Goal: Task Accomplishment & Management: Manage account settings

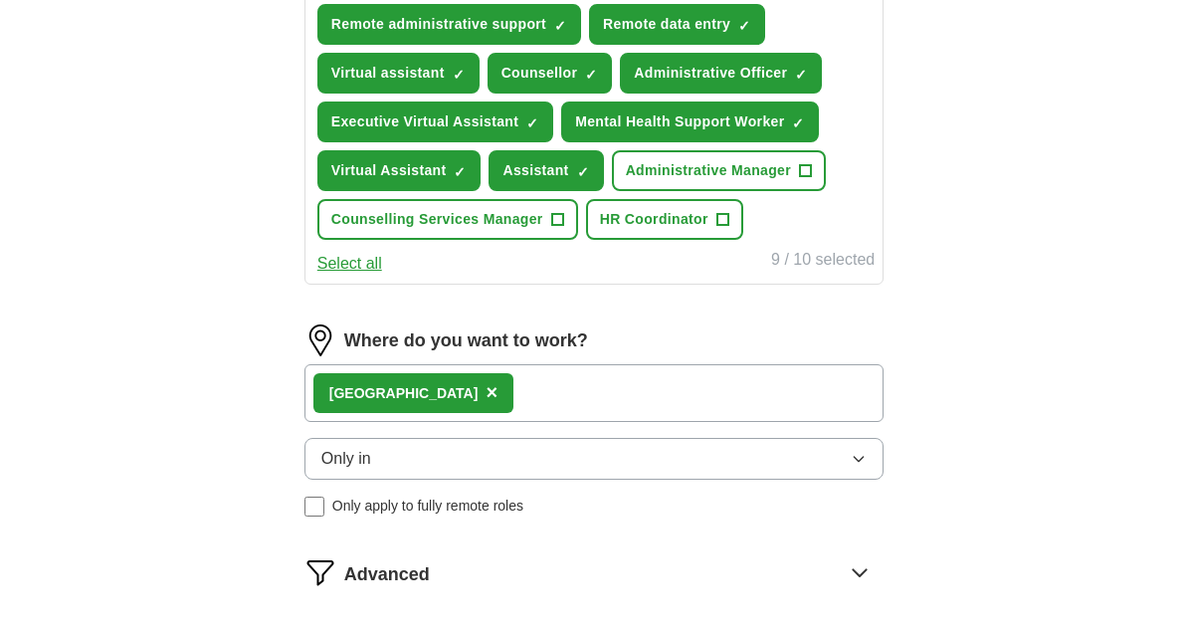
scroll to position [804, 0]
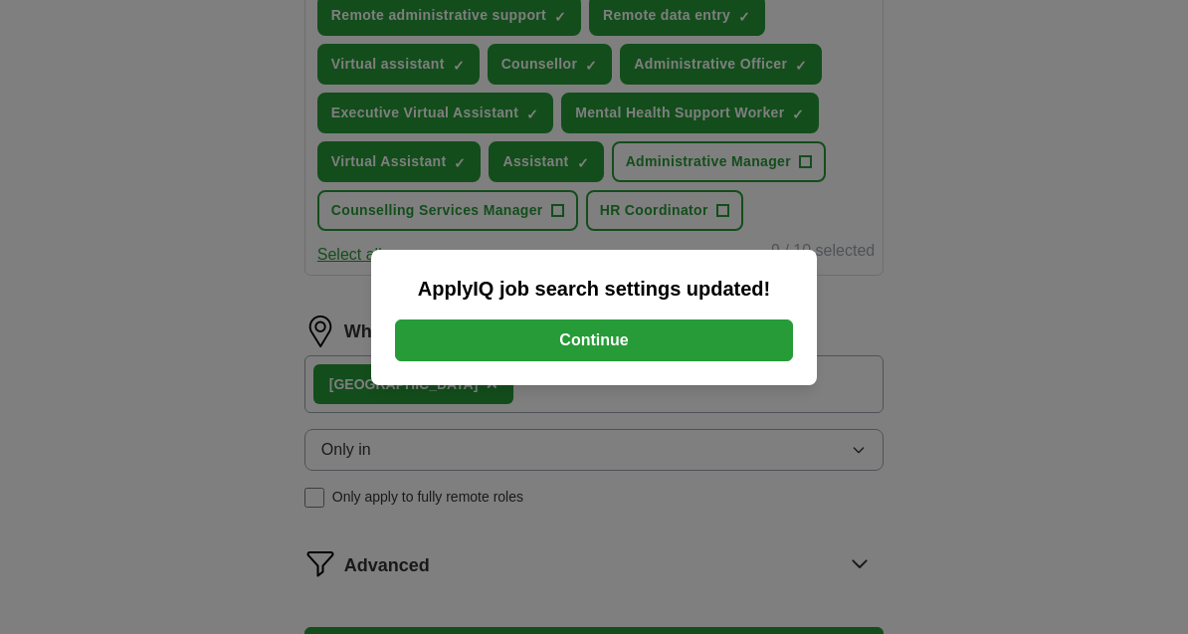
click at [756, 361] on button "Continue" at bounding box center [594, 341] width 398 height 42
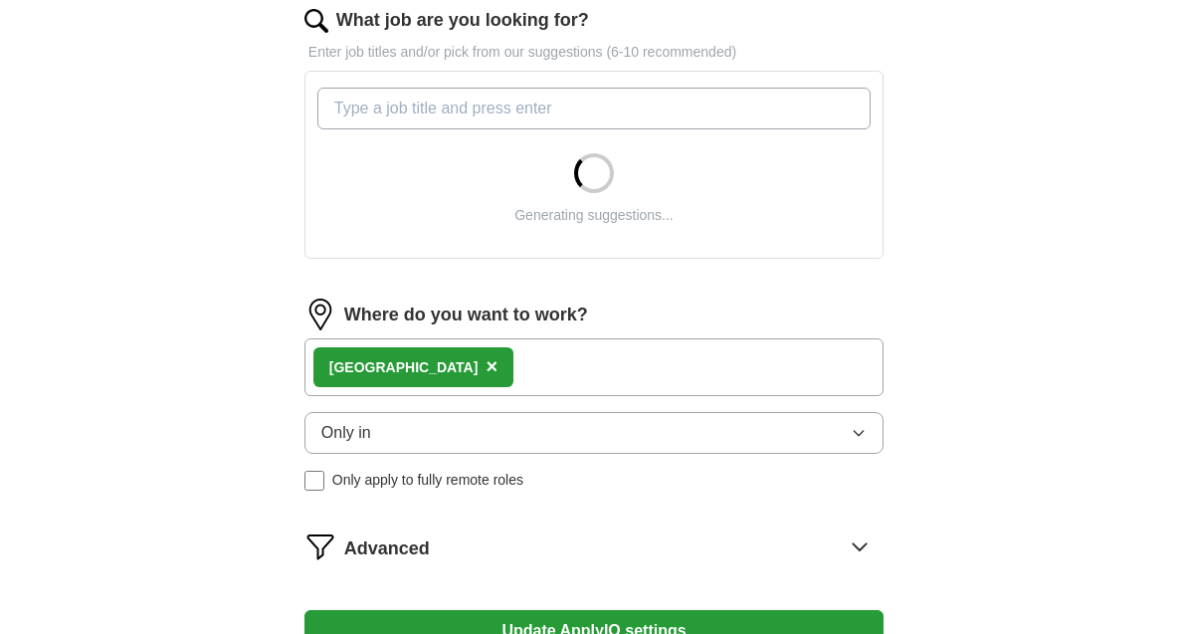
scroll to position [842, 0]
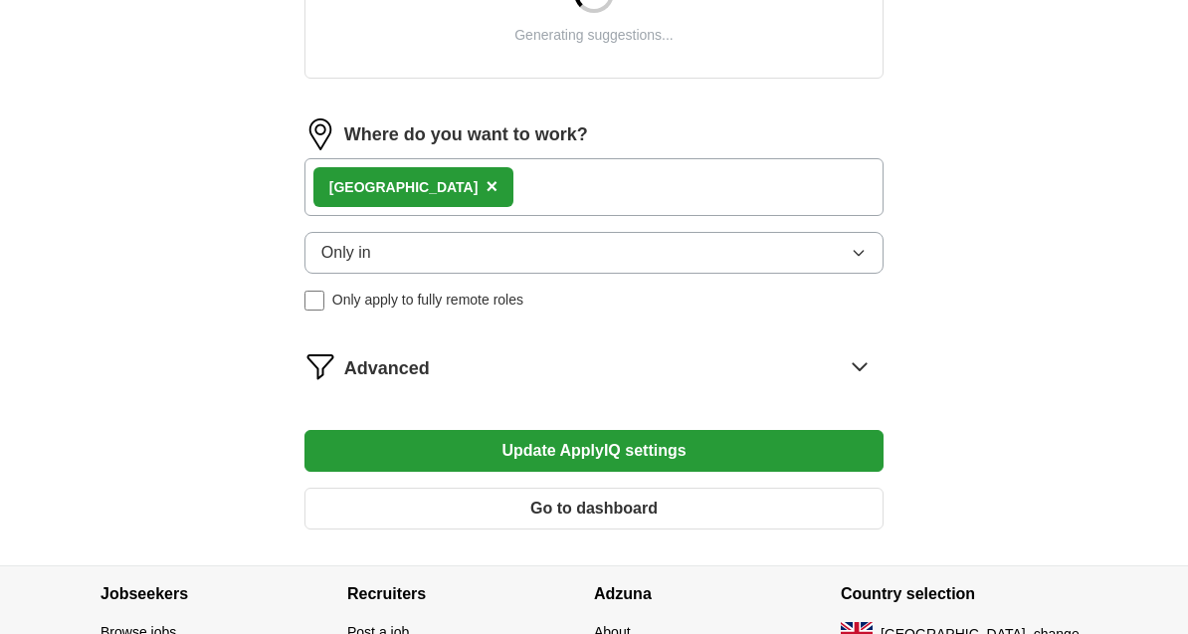
click at [860, 376] on icon at bounding box center [860, 366] width 32 height 32
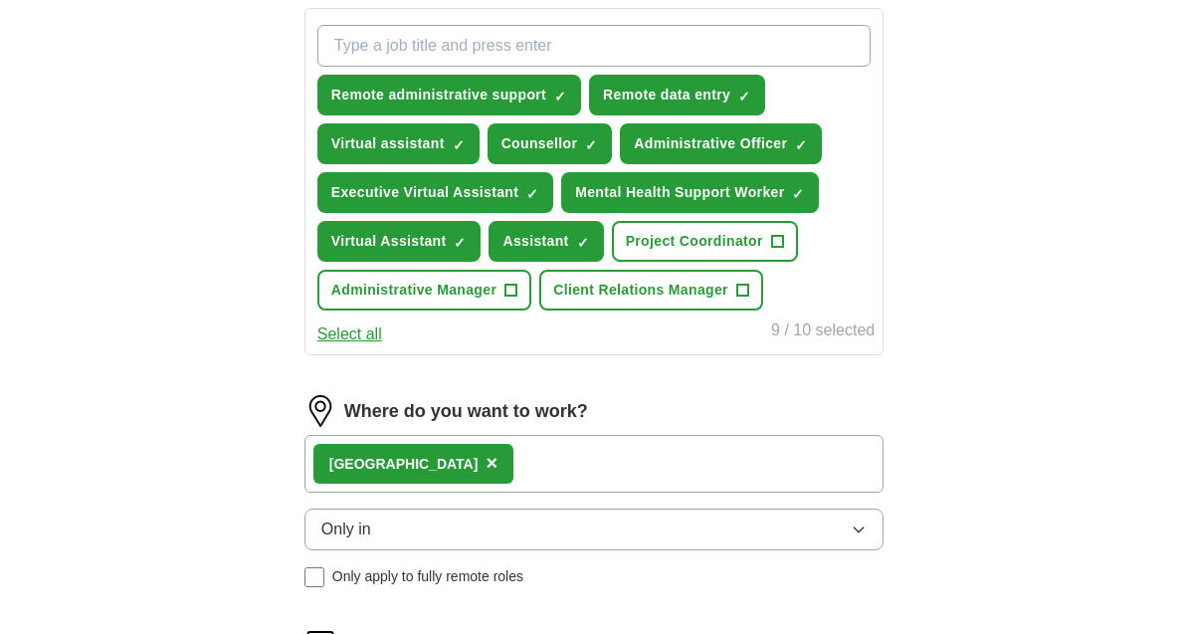
scroll to position [723, 0]
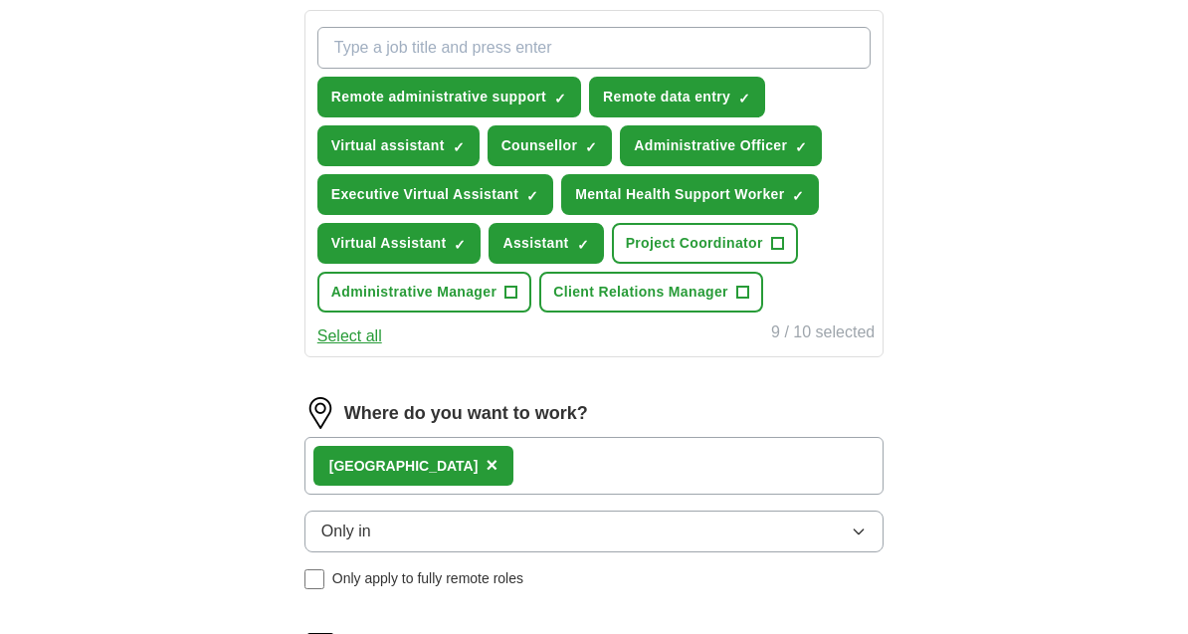
click at [521, 580] on span "Only apply to fully remote roles" at bounding box center [427, 578] width 191 height 21
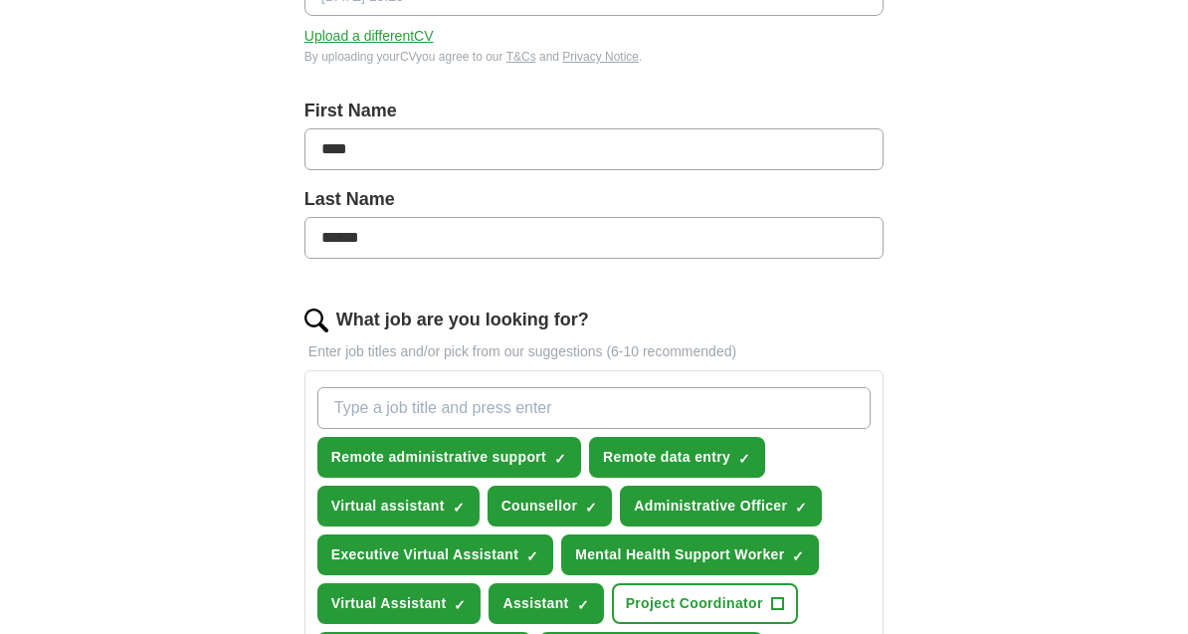
scroll to position [335, 0]
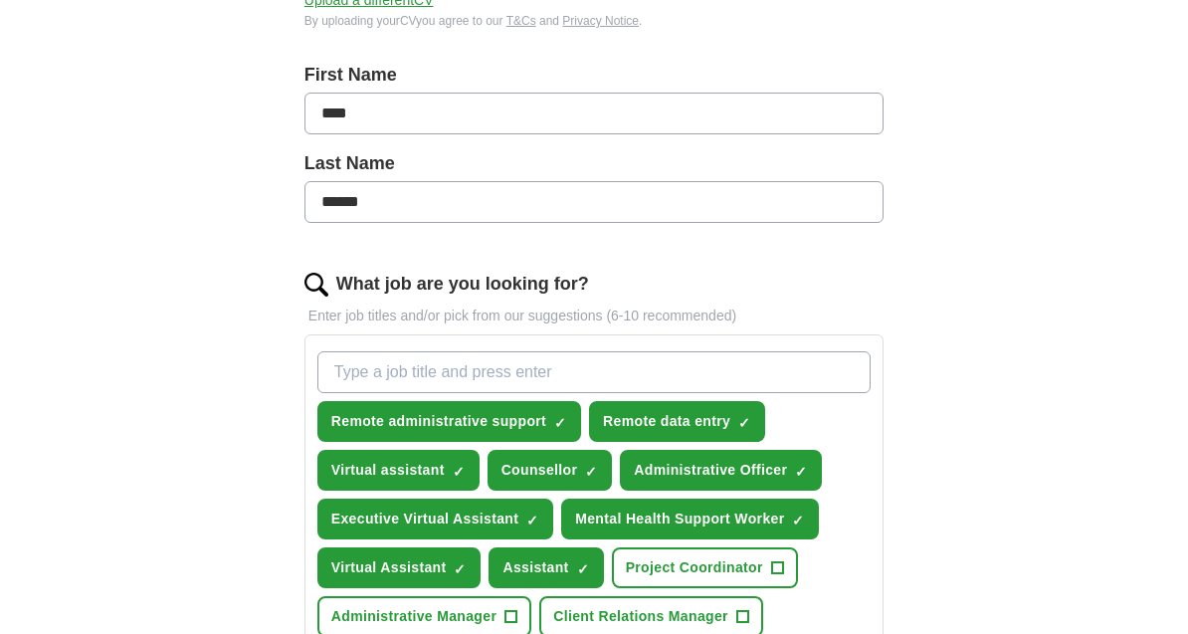
click at [799, 518] on span "✓" at bounding box center [798, 522] width 12 height 16
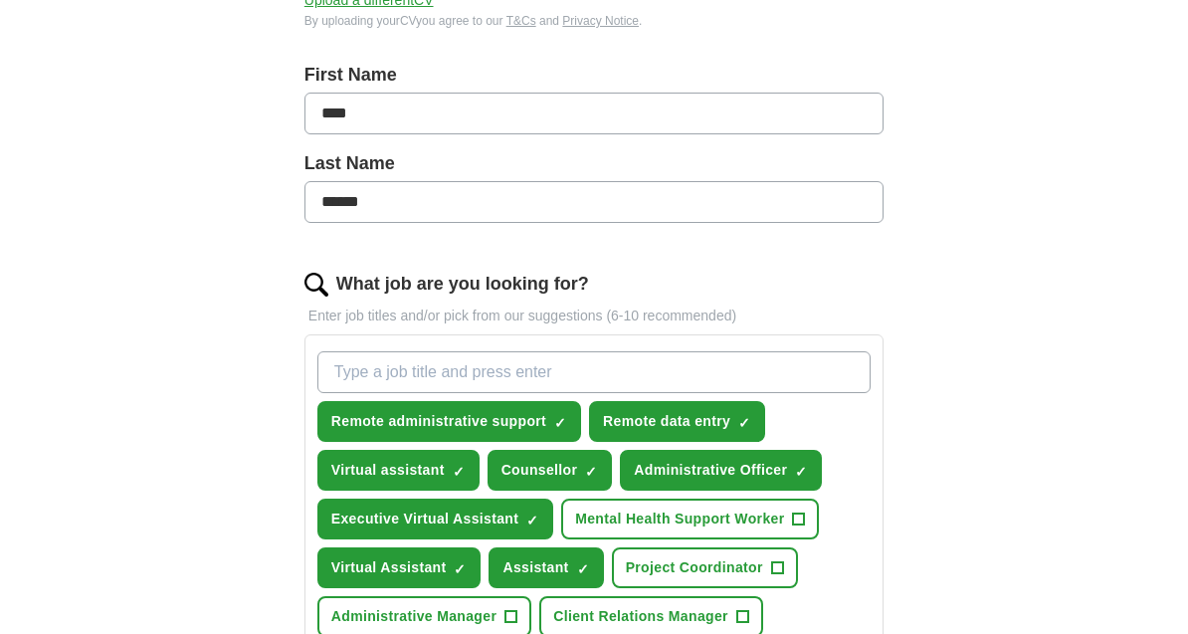
scroll to position [398, 0]
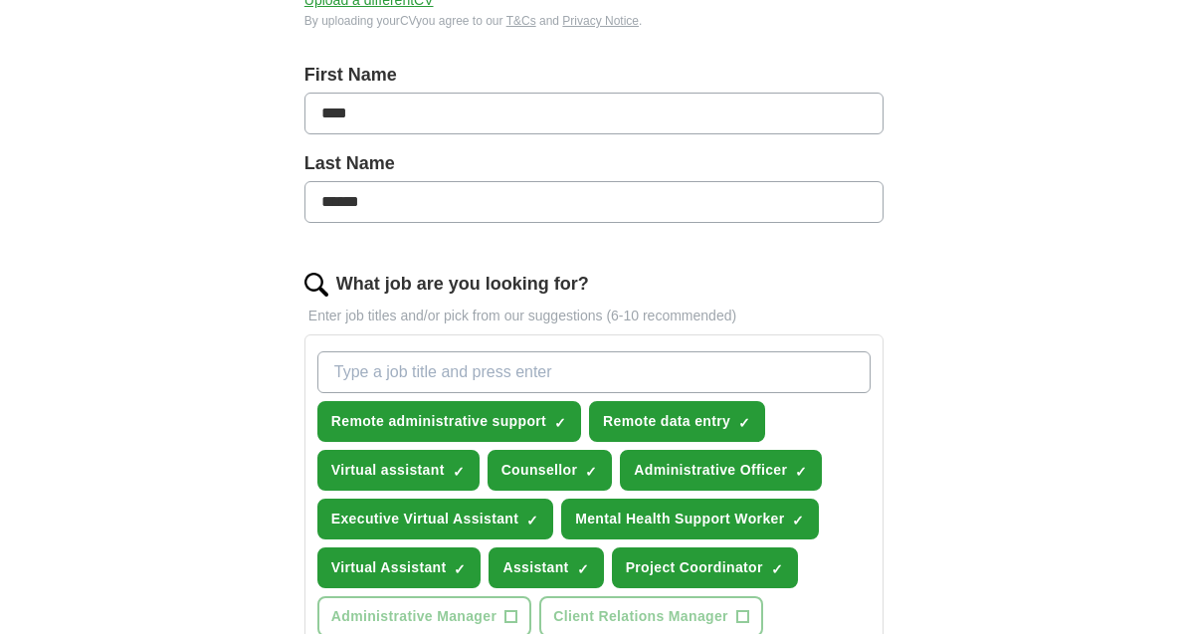
click at [784, 534] on button "Mental Health Support Worker ✓ ×" at bounding box center [690, 519] width 258 height 41
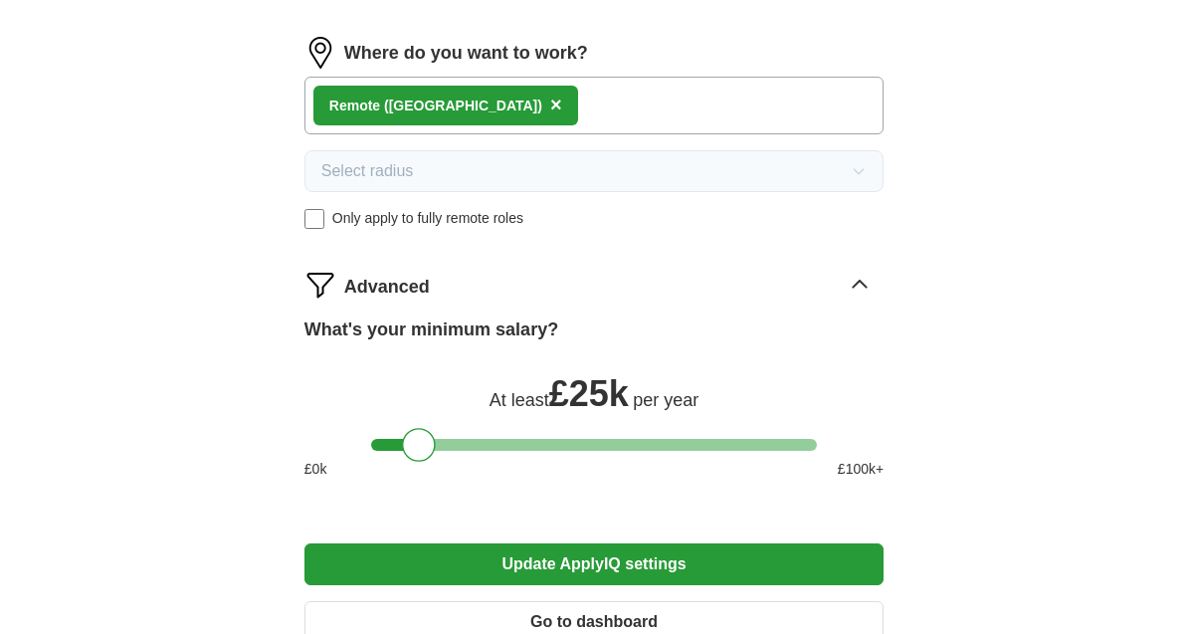
click at [804, 560] on button "Update ApplyIQ settings" at bounding box center [594, 565] width 579 height 42
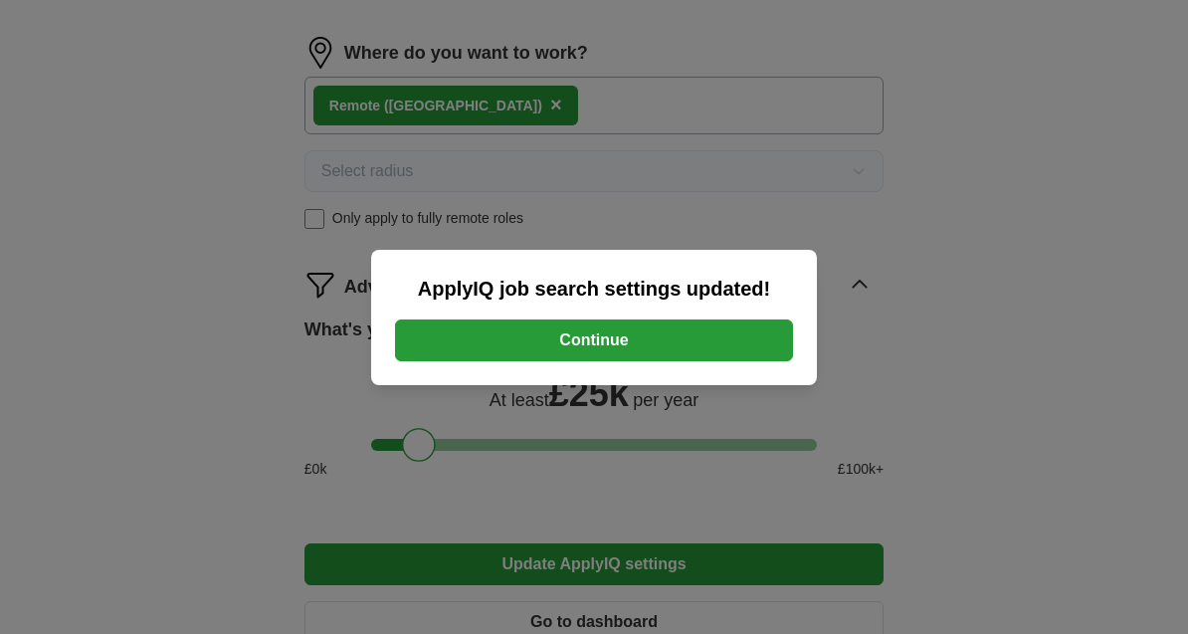
click at [748, 361] on button "Continue" at bounding box center [594, 341] width 398 height 42
